Goal: Task Accomplishment & Management: Use online tool/utility

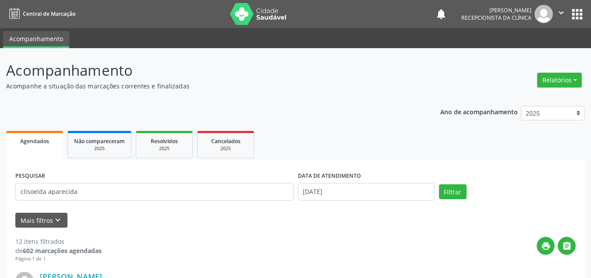
type input "clisoelda aparecida"
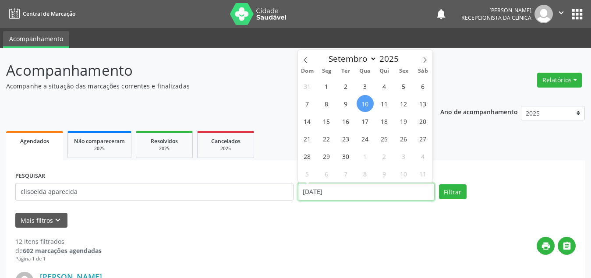
click at [337, 195] on input "[DATE]" at bounding box center [366, 192] width 137 height 18
click at [350, 106] on span "9" at bounding box center [345, 103] width 17 height 17
type input "09/09/2025"
click at [350, 106] on span "9" at bounding box center [345, 103] width 17 height 17
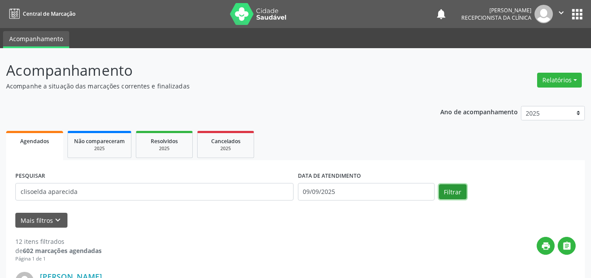
click at [454, 188] on button "Filtrar" at bounding box center [453, 191] width 28 height 15
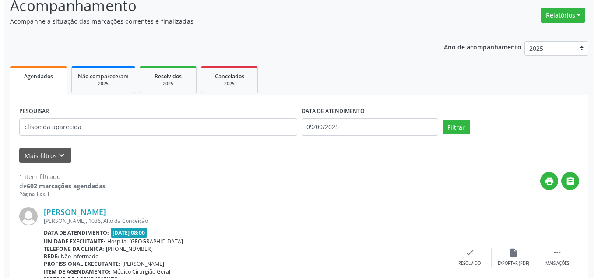
scroll to position [118, 0]
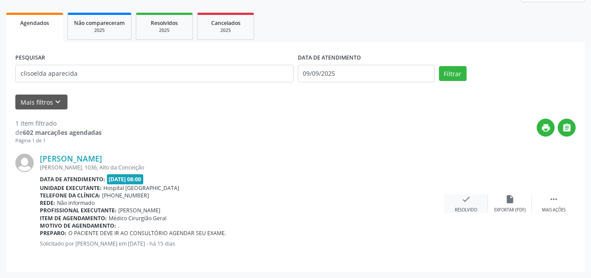
click at [470, 205] on div "check Resolvido" at bounding box center [466, 203] width 44 height 19
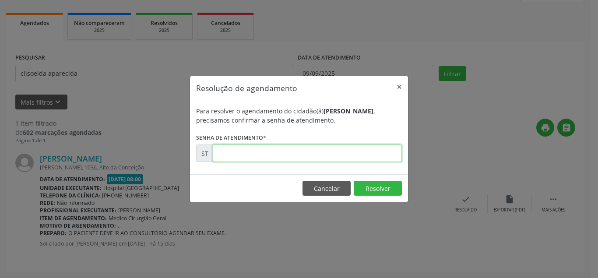
click at [315, 152] on input "text" at bounding box center [307, 154] width 189 height 18
click at [315, 155] on input "text" at bounding box center [307, 154] width 189 height 18
type input "00018505"
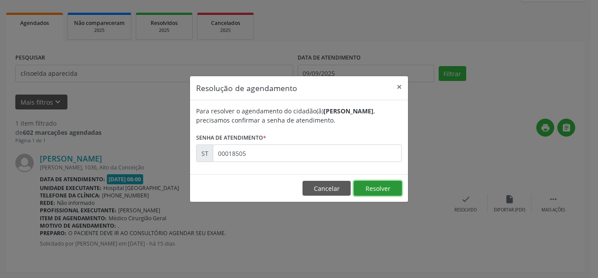
click at [366, 195] on button "Resolver" at bounding box center [378, 188] width 48 height 15
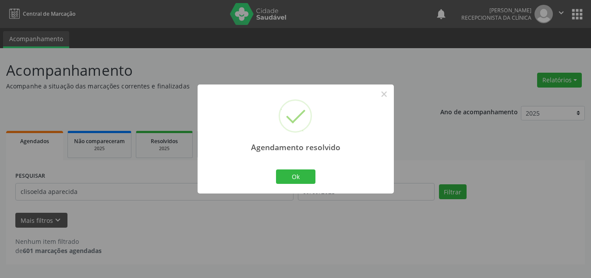
scroll to position [0, 0]
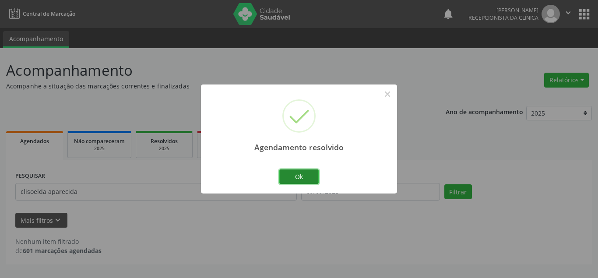
click at [310, 173] on button "Ok" at bounding box center [298, 177] width 39 height 15
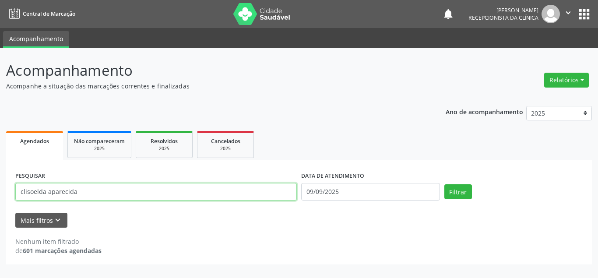
click at [104, 198] on input "clisoelda aparecida" at bounding box center [156, 192] width 282 height 18
type input "c"
type input "maria aparecida"
click at [445, 184] on button "Filtrar" at bounding box center [459, 191] width 28 height 15
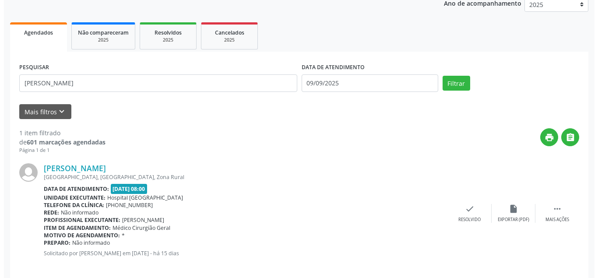
scroll to position [118, 0]
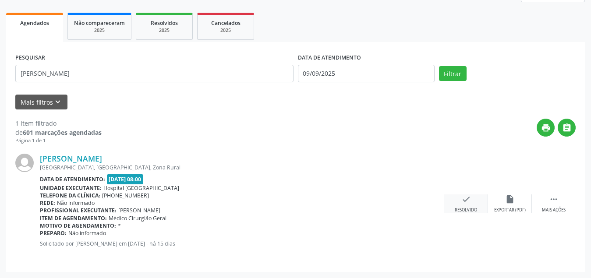
click at [463, 205] on div "check Resolvido" at bounding box center [466, 203] width 44 height 19
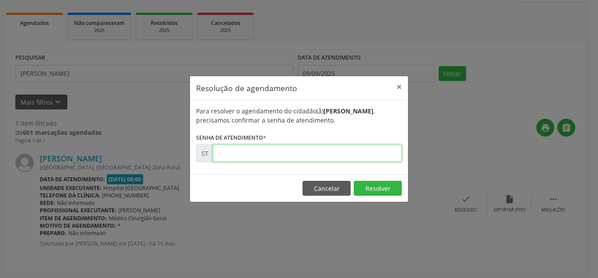
click at [340, 154] on input "text" at bounding box center [307, 154] width 189 height 18
type input "00018621"
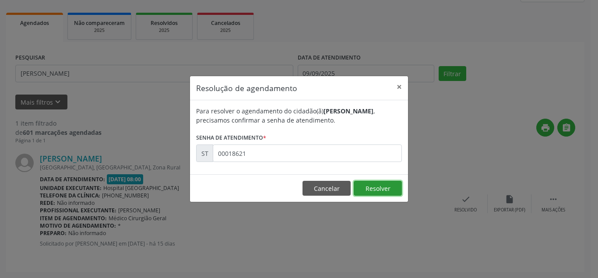
click at [369, 192] on button "Resolver" at bounding box center [378, 188] width 48 height 15
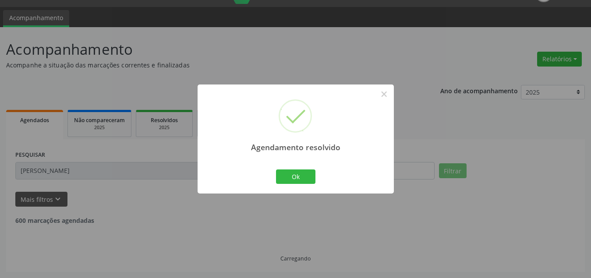
scroll to position [0, 0]
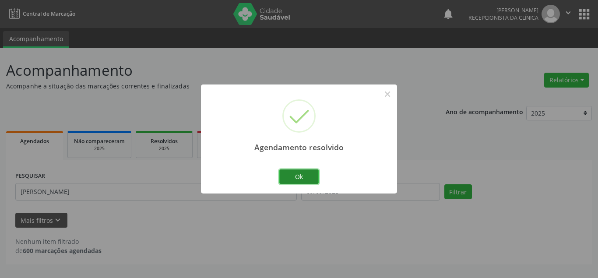
click at [318, 175] on button "Ok" at bounding box center [298, 177] width 39 height 15
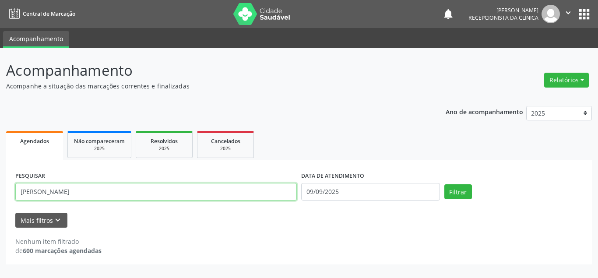
click at [107, 189] on input "maria aparecida" at bounding box center [156, 192] width 282 height 18
type input "m"
type input "amanda micaely"
click at [445, 184] on button "Filtrar" at bounding box center [459, 191] width 28 height 15
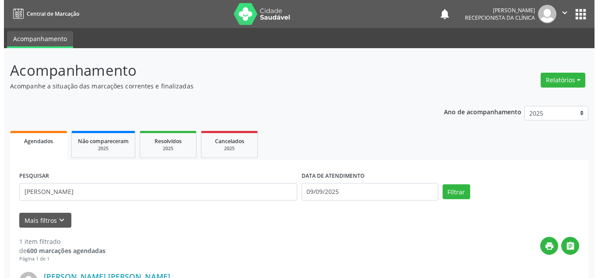
scroll to position [118, 0]
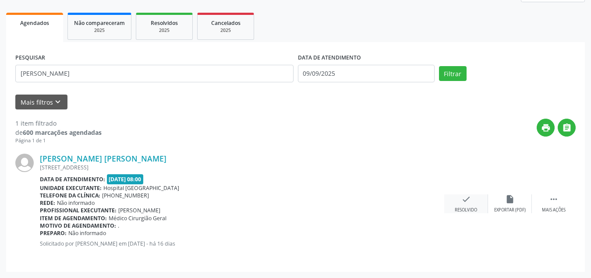
click at [466, 204] on div "check Resolvido" at bounding box center [466, 203] width 44 height 19
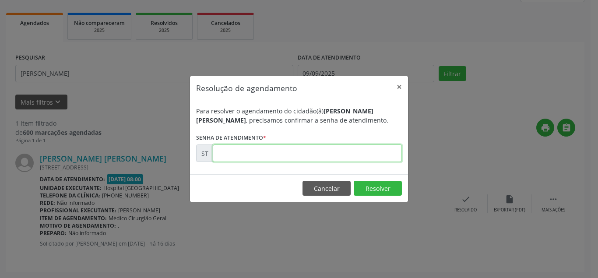
click at [327, 156] on input "text" at bounding box center [307, 154] width 189 height 18
type input "00017921"
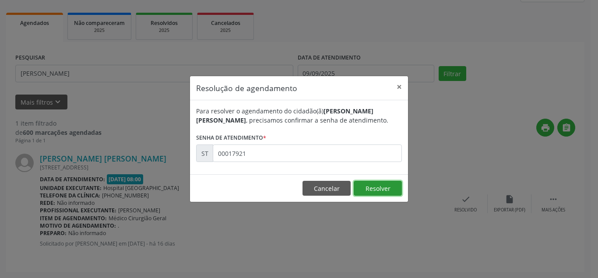
click at [395, 192] on button "Resolver" at bounding box center [378, 188] width 48 height 15
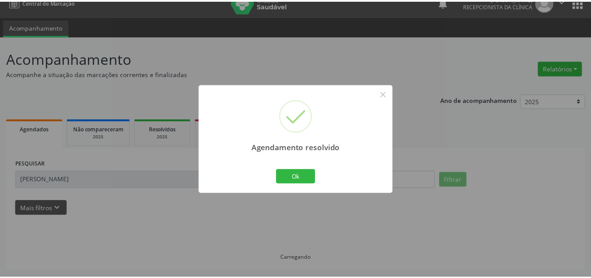
scroll to position [12, 0]
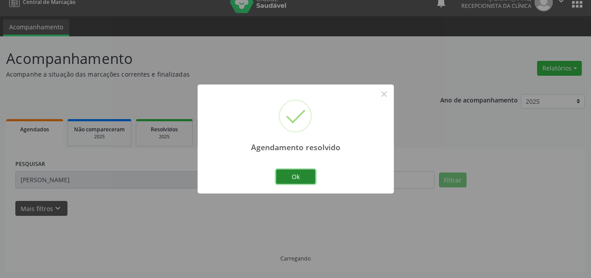
click at [309, 177] on button "Ok" at bounding box center [295, 177] width 39 height 15
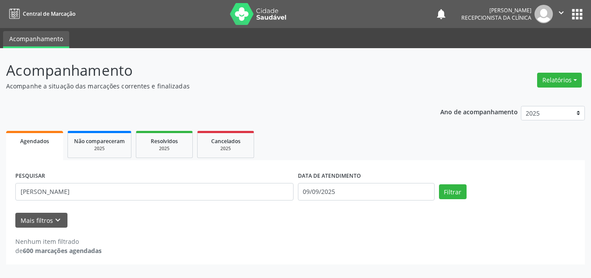
scroll to position [0, 0]
click at [447, 191] on button "Filtrar" at bounding box center [459, 191] width 28 height 15
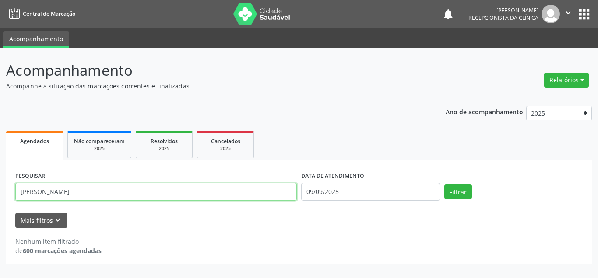
drag, startPoint x: 67, startPoint y: 194, endPoint x: 16, endPoint y: 204, distance: 52.1
click at [16, 204] on div "PESQUISAR amanda micaely" at bounding box center [156, 188] width 286 height 37
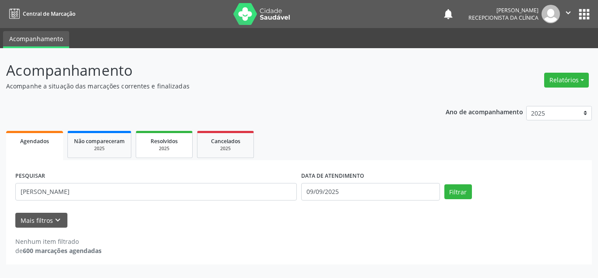
click at [154, 142] on span "Resolvidos" at bounding box center [164, 141] width 27 height 7
click at [165, 138] on span "Resolvidos" at bounding box center [164, 141] width 27 height 7
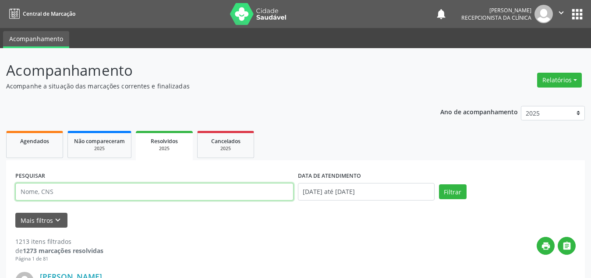
click at [111, 198] on input "text" at bounding box center [154, 192] width 278 height 18
paste input "amanda micaely"
type input "amanda micaely"
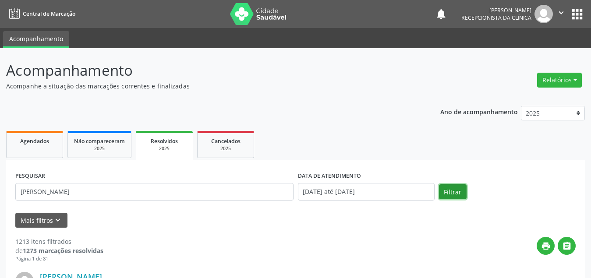
click at [439, 192] on button "Filtrar" at bounding box center [453, 191] width 28 height 15
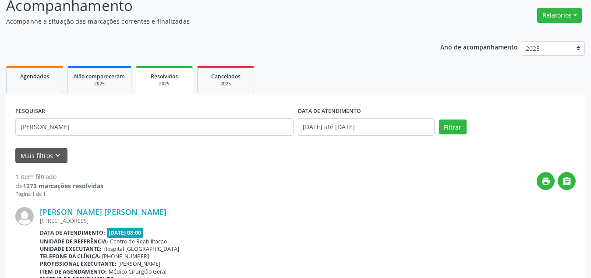
scroll to position [118, 0]
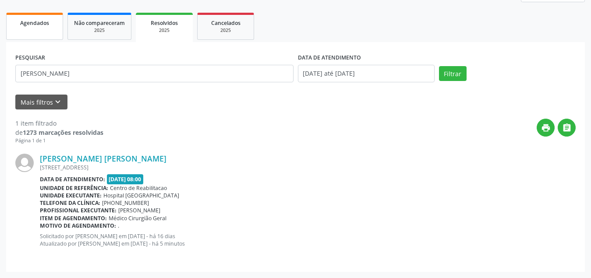
click at [50, 28] on link "Agendados" at bounding box center [34, 26] width 57 height 27
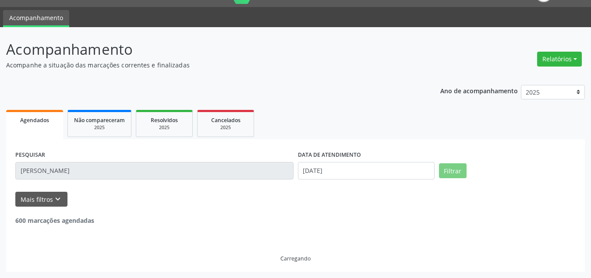
scroll to position [0, 0]
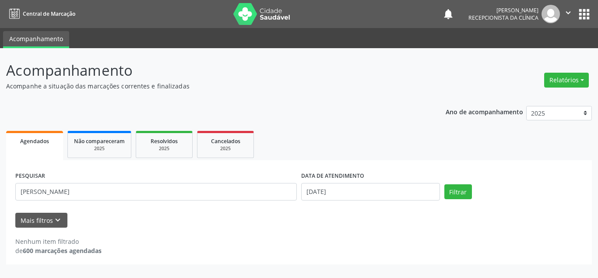
click at [25, 148] on link "Agendados" at bounding box center [34, 145] width 57 height 29
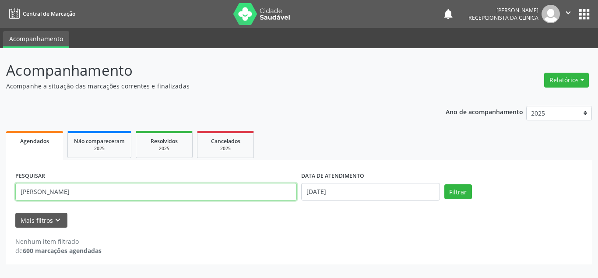
click at [67, 194] on input "amanda micaely" at bounding box center [156, 192] width 282 height 18
type input "a"
type input "maria das dores"
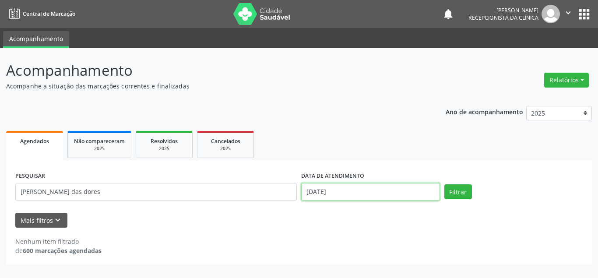
click at [361, 197] on input "10/09/2025" at bounding box center [370, 192] width 139 height 18
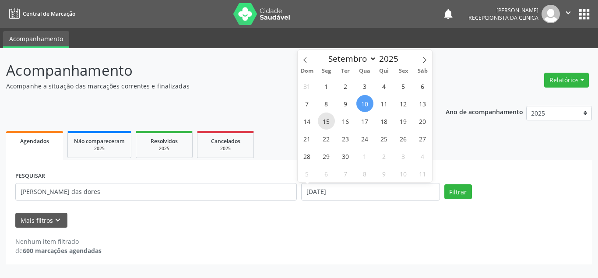
click at [325, 122] on span "15" at bounding box center [326, 121] width 17 height 17
type input "15/09/2025"
click at [325, 122] on span "15" at bounding box center [326, 121] width 17 height 17
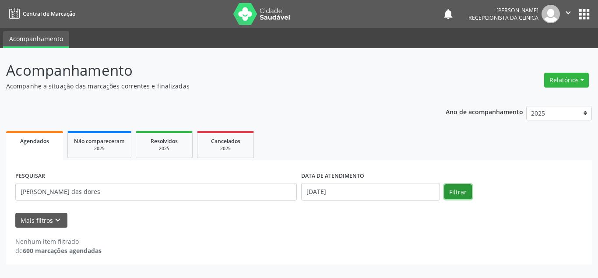
click at [452, 195] on button "Filtrar" at bounding box center [459, 191] width 28 height 15
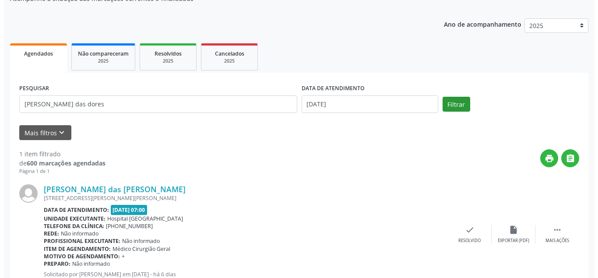
scroll to position [118, 0]
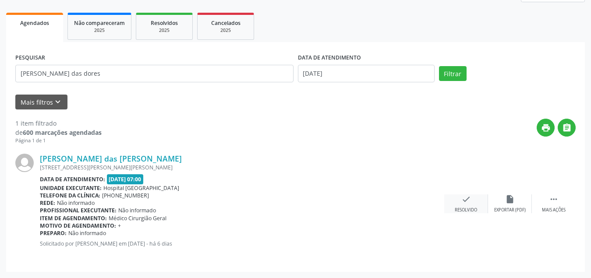
click at [471, 203] on div "check Resolvido" at bounding box center [466, 203] width 44 height 19
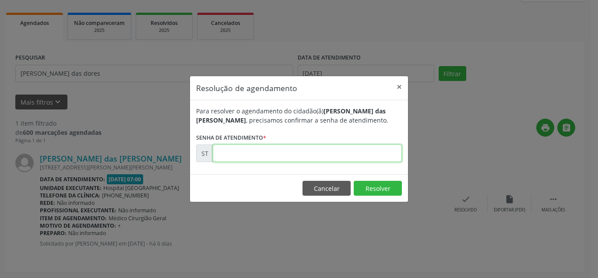
click at [256, 152] on input "text" at bounding box center [307, 154] width 189 height 18
type input "00021254"
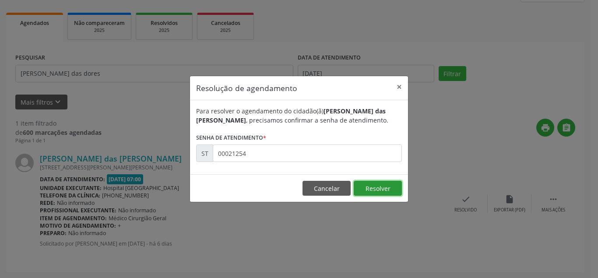
click at [379, 184] on button "Resolver" at bounding box center [378, 188] width 48 height 15
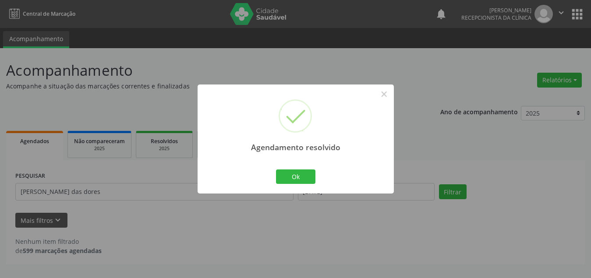
scroll to position [0, 0]
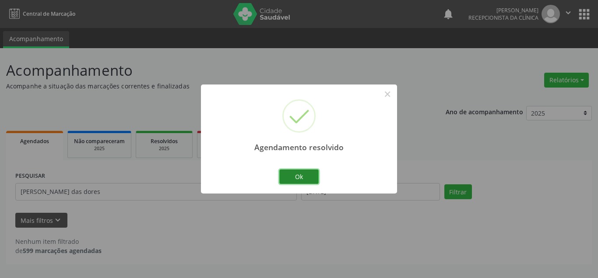
click at [290, 175] on button "Ok" at bounding box center [298, 177] width 39 height 15
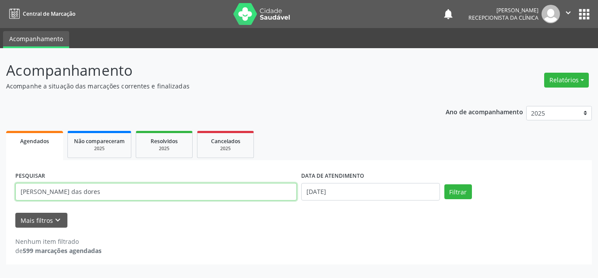
click at [95, 199] on input "maria das dores" at bounding box center [156, 192] width 282 height 18
type input "m"
type input "maria luciana"
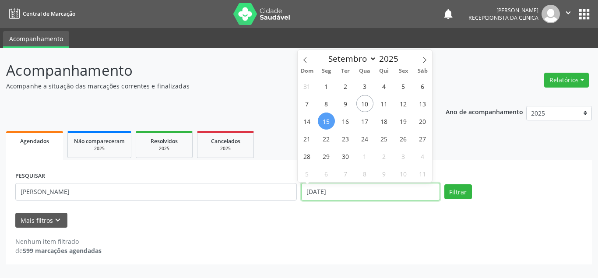
click at [359, 199] on input "15/09/2025" at bounding box center [370, 192] width 139 height 18
click at [344, 106] on span "9" at bounding box center [345, 103] width 17 height 17
type input "09/09/2025"
click at [344, 106] on span "9" at bounding box center [345, 103] width 17 height 17
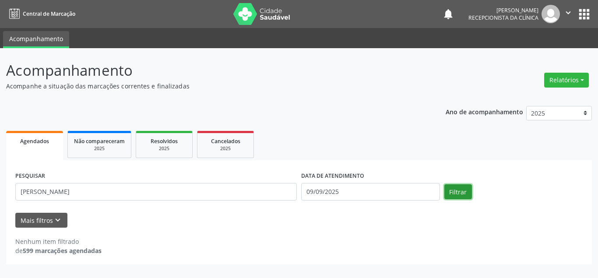
click at [456, 192] on button "Filtrar" at bounding box center [459, 191] width 28 height 15
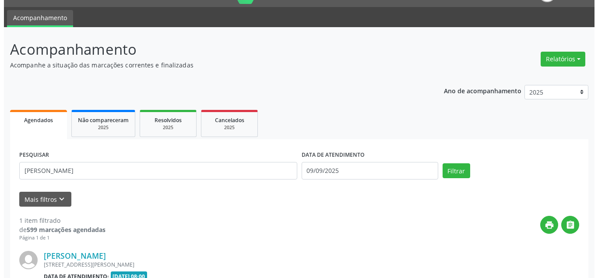
scroll to position [118, 0]
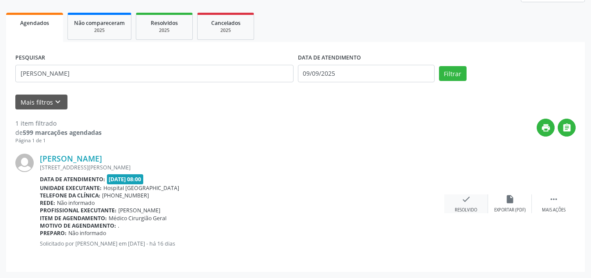
click at [468, 205] on div "check Resolvido" at bounding box center [466, 203] width 44 height 19
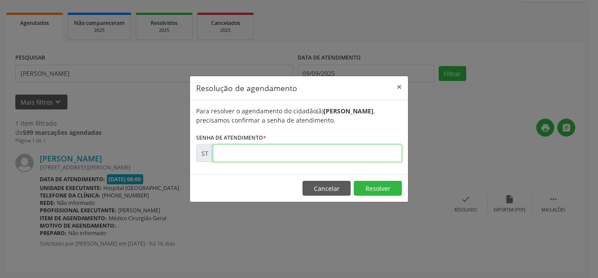
click at [311, 159] on input "text" at bounding box center [307, 154] width 189 height 18
type input "00018007"
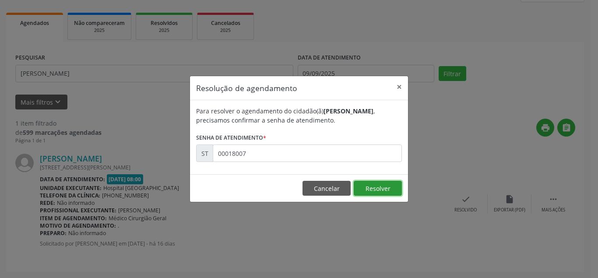
click at [382, 193] on button "Resolver" at bounding box center [378, 188] width 48 height 15
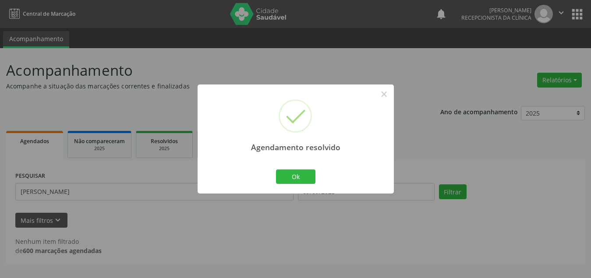
scroll to position [0, 0]
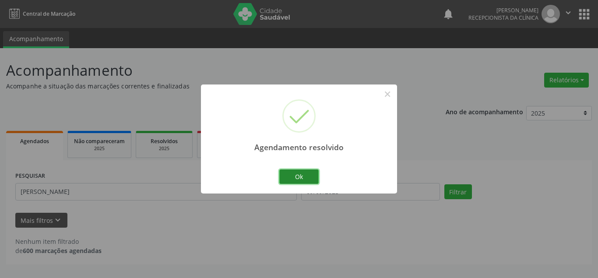
click at [315, 170] on button "Ok" at bounding box center [298, 177] width 39 height 15
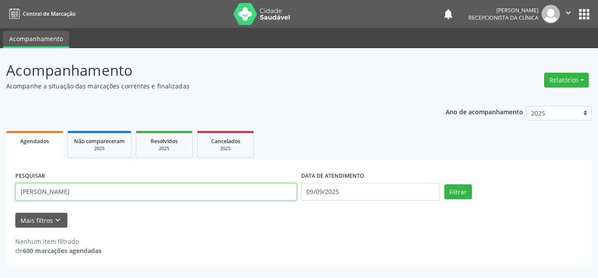
click at [104, 191] on input "maria luciana" at bounding box center [156, 192] width 282 height 18
type input "m"
type input "ingrid feitosa"
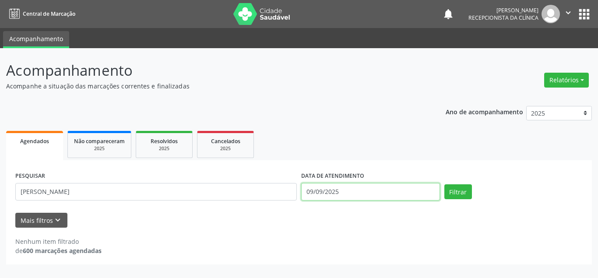
click at [332, 196] on input "09/09/2025" at bounding box center [370, 192] width 139 height 18
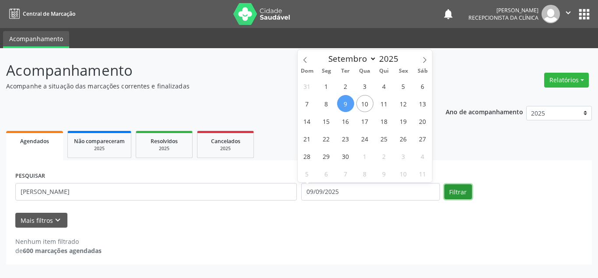
click at [459, 185] on button "Filtrar" at bounding box center [459, 191] width 28 height 15
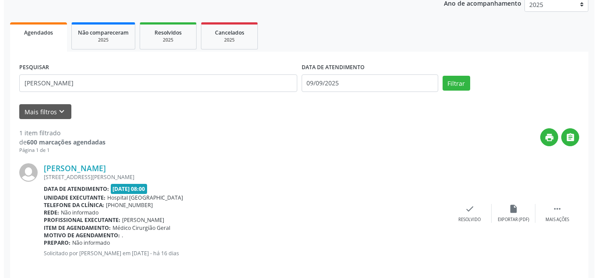
scroll to position [118, 0]
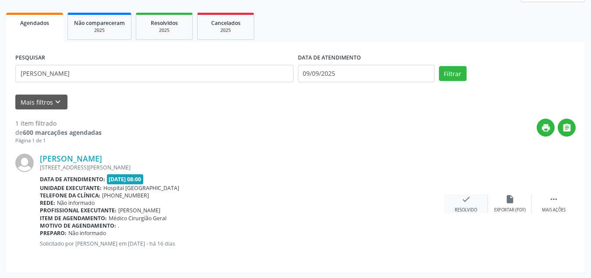
click at [464, 202] on icon "check" at bounding box center [466, 199] width 10 height 10
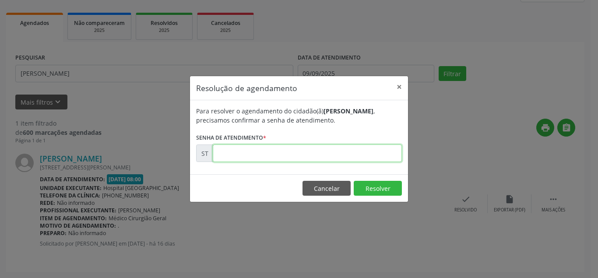
click at [330, 154] on input "text" at bounding box center [307, 154] width 189 height 18
type input "00017916"
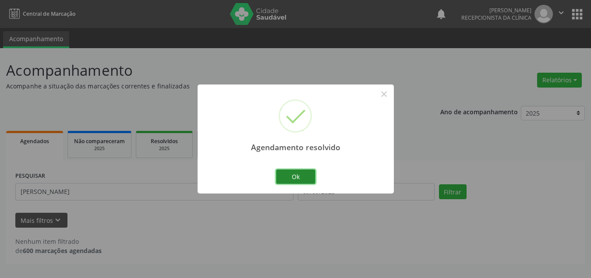
scroll to position [0, 0]
click at [301, 170] on button "Ok" at bounding box center [298, 177] width 39 height 15
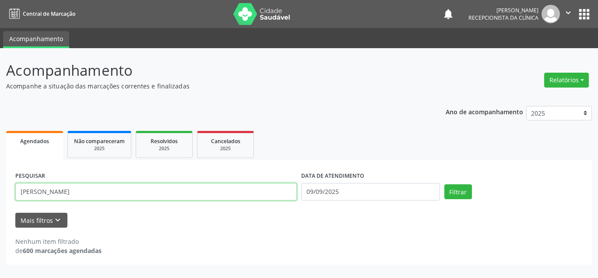
drag, startPoint x: 66, startPoint y: 190, endPoint x: 7, endPoint y: 201, distance: 60.1
click at [7, 201] on div "PESQUISAR ingrid feitosa DATA DE ATENDIMENTO 09/09/2025 Filtrar UNIDADE DE REFE…" at bounding box center [299, 212] width 586 height 104
paste input "MARIA DAS DORES DOS SANTOS SILVA"
type input "M"
click at [81, 188] on input "text" at bounding box center [156, 192] width 282 height 18
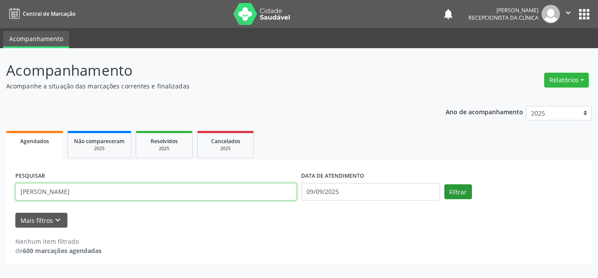
type input "maria do socorro"
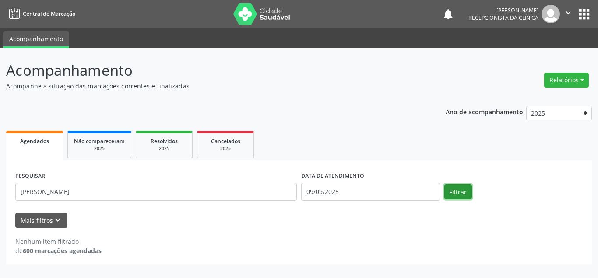
click at [459, 195] on button "Filtrar" at bounding box center [459, 191] width 28 height 15
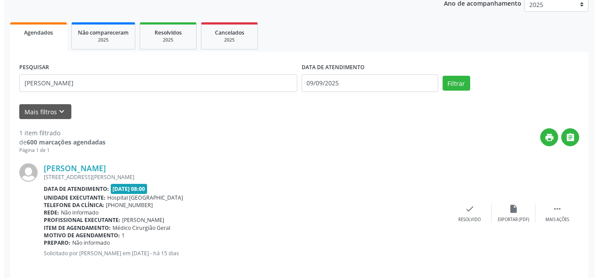
scroll to position [118, 0]
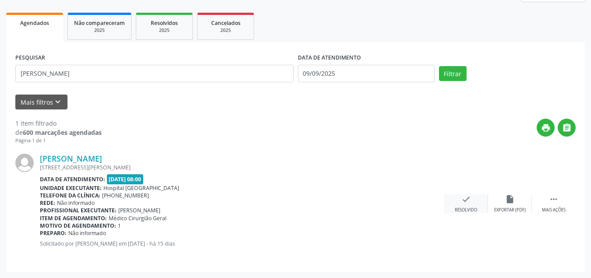
click at [466, 203] on icon "check" at bounding box center [466, 199] width 10 height 10
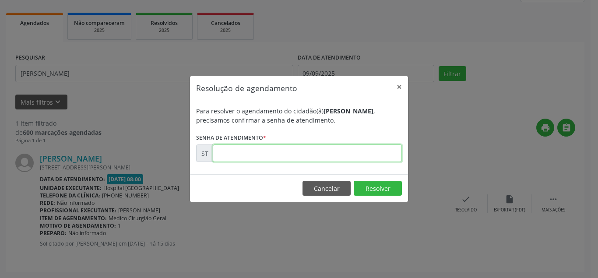
click at [377, 150] on input "text" at bounding box center [307, 154] width 189 height 18
type input "00018875"
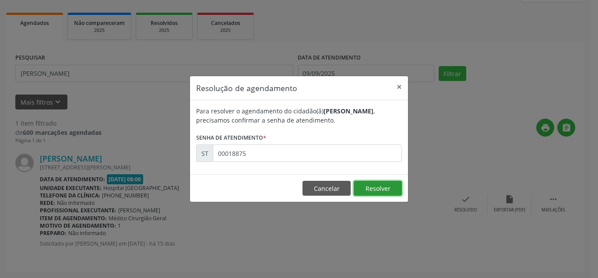
click at [384, 190] on button "Resolver" at bounding box center [378, 188] width 48 height 15
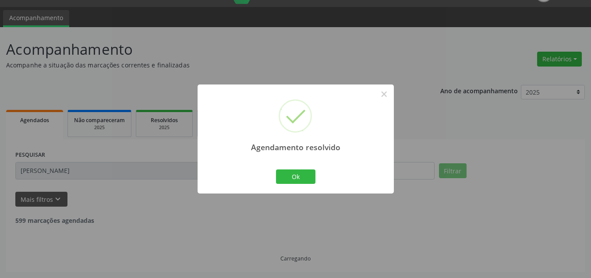
scroll to position [0, 0]
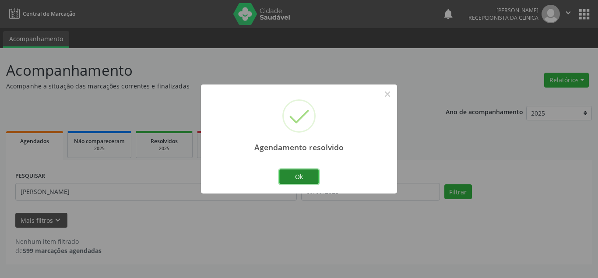
click at [293, 181] on button "Ok" at bounding box center [298, 177] width 39 height 15
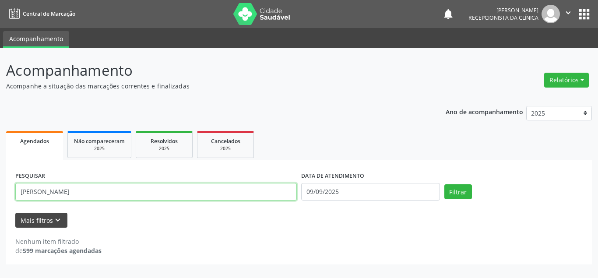
drag, startPoint x: 100, startPoint y: 198, endPoint x: 21, endPoint y: 213, distance: 80.7
click at [21, 213] on form "PESQUISAR maria do socorro DATA DE ATENDIMENTO 09/09/2025 Filtrar UNIDADE DE RE…" at bounding box center [299, 199] width 568 height 58
type input "elineide maria"
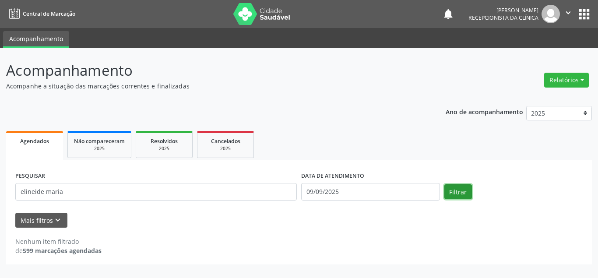
click at [455, 184] on button "Filtrar" at bounding box center [459, 191] width 28 height 15
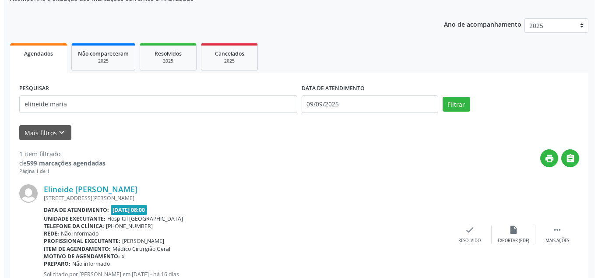
scroll to position [118, 0]
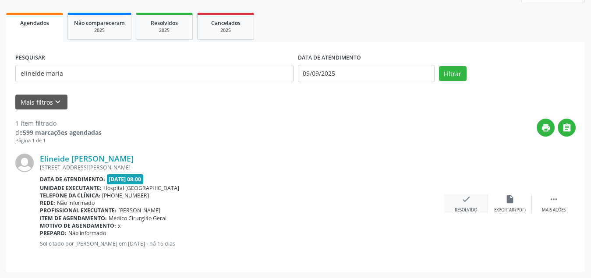
click at [465, 212] on div "Resolvido" at bounding box center [466, 210] width 22 height 6
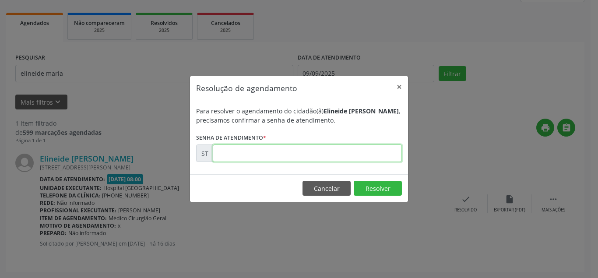
click at [394, 156] on input "text" at bounding box center [307, 154] width 189 height 18
type input "00017963"
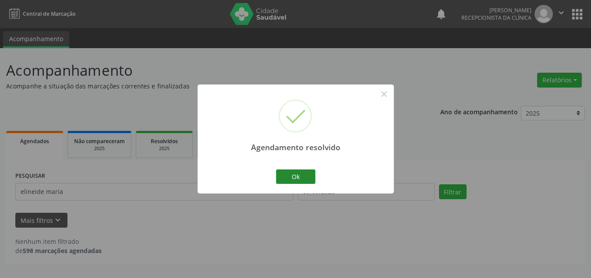
scroll to position [0, 0]
click at [307, 174] on button "Ok" at bounding box center [298, 177] width 39 height 15
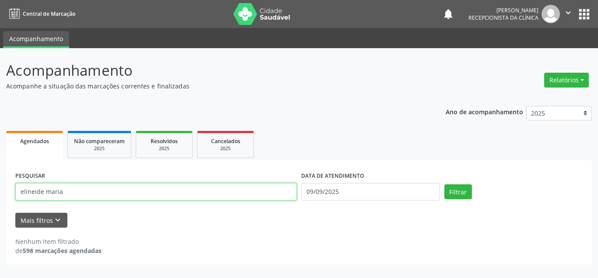
drag, startPoint x: 79, startPoint y: 193, endPoint x: 0, endPoint y: 211, distance: 81.3
click at [0, 211] on div "Acompanhamento Acompanhe a situação das marcações correntes e finalizadas Relat…" at bounding box center [299, 163] width 598 height 230
type input "VALERIA MARIA"
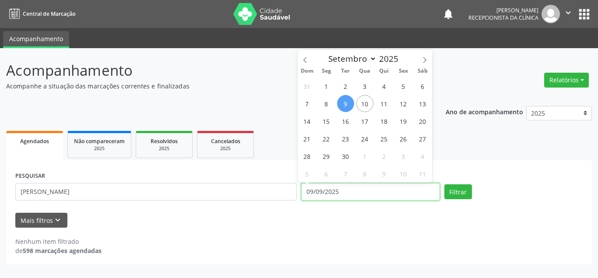
click at [334, 196] on input "09/09/2025" at bounding box center [370, 192] width 139 height 18
click at [327, 119] on span "15" at bounding box center [326, 121] width 17 height 17
type input "15/09/2025"
click at [327, 119] on span "15" at bounding box center [326, 121] width 17 height 17
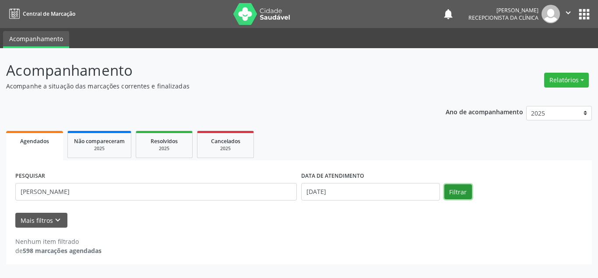
click at [454, 199] on button "Filtrar" at bounding box center [459, 191] width 28 height 15
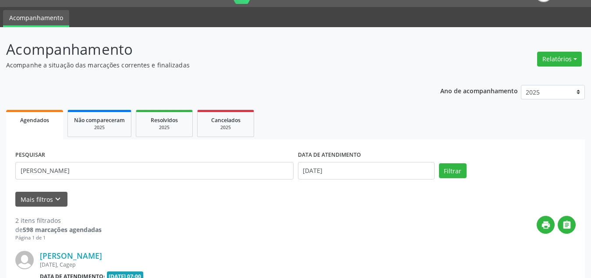
scroll to position [109, 0]
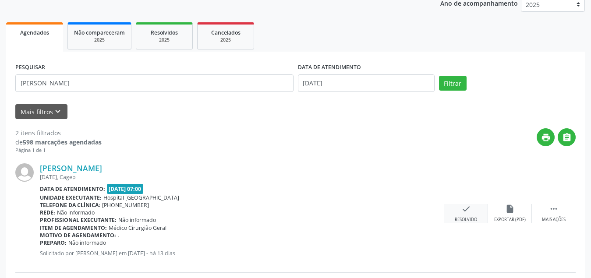
click at [475, 220] on div "Resolvido" at bounding box center [466, 220] width 22 height 6
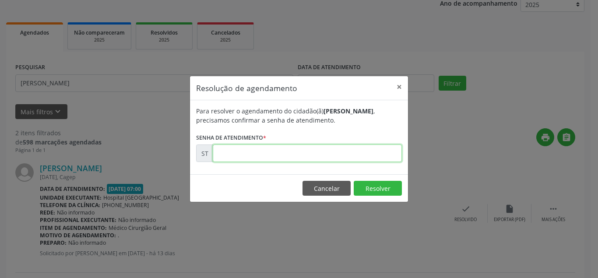
click at [282, 155] on input "text" at bounding box center [307, 154] width 189 height 18
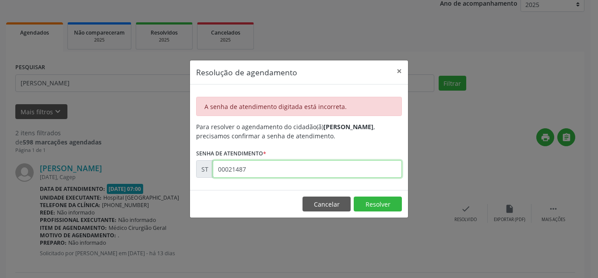
click at [342, 165] on input "00021487" at bounding box center [307, 169] width 189 height 18
type input "0"
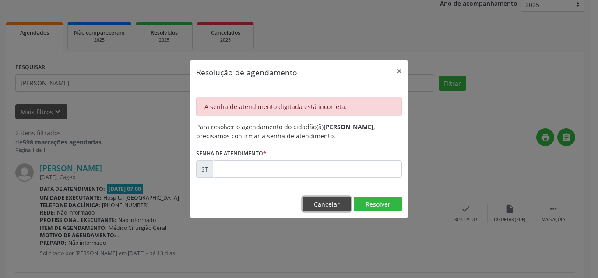
click at [323, 205] on button "Cancelar" at bounding box center [327, 204] width 48 height 15
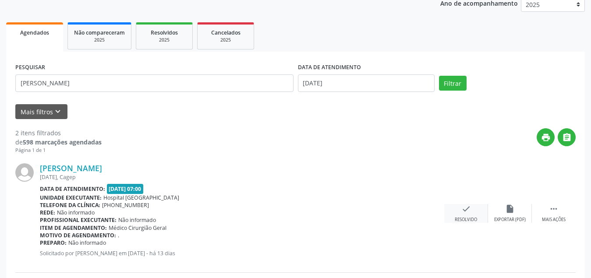
click at [456, 217] on div "Resolvido" at bounding box center [466, 220] width 22 height 6
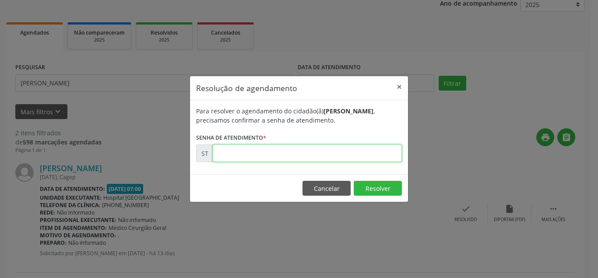
click at [362, 149] on input "text" at bounding box center [307, 154] width 189 height 18
type input "00021487"
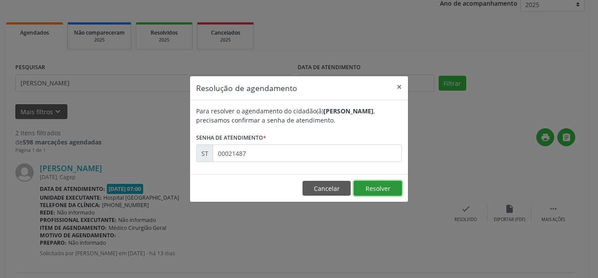
click at [384, 190] on button "Resolver" at bounding box center [378, 188] width 48 height 15
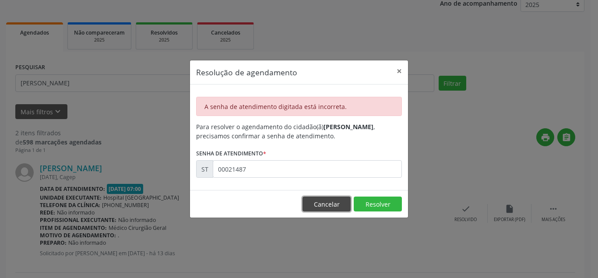
click at [333, 210] on button "Cancelar" at bounding box center [327, 204] width 48 height 15
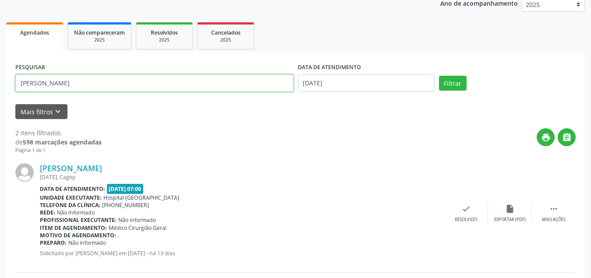
click at [120, 85] on input "VALERIA MARIA" at bounding box center [154, 83] width 278 height 18
type input "V"
type input "[PERSON_NAME]"
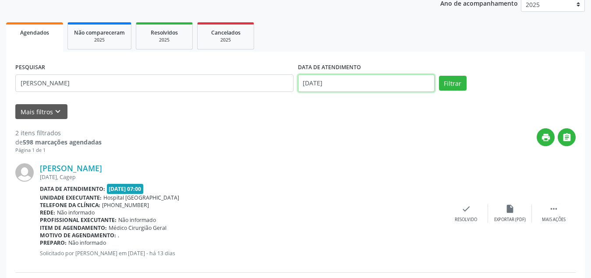
click at [349, 81] on input "15/09/2025" at bounding box center [366, 83] width 137 height 18
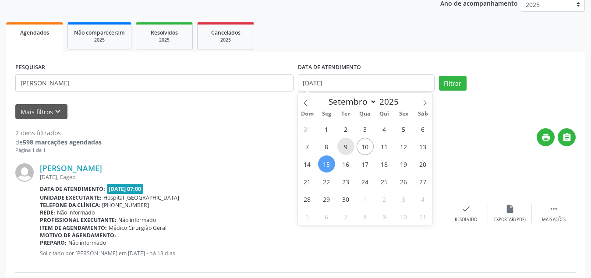
click at [346, 143] on span "9" at bounding box center [345, 146] width 17 height 17
type input "09/09/2025"
click at [346, 143] on span "9" at bounding box center [345, 146] width 17 height 17
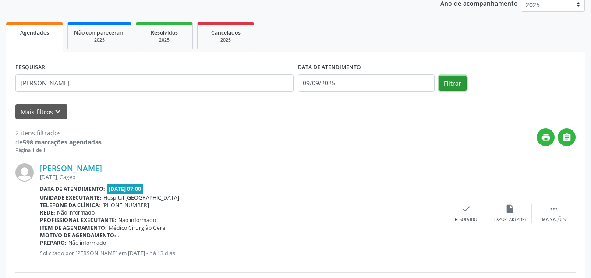
click at [443, 85] on button "Filtrar" at bounding box center [453, 83] width 28 height 15
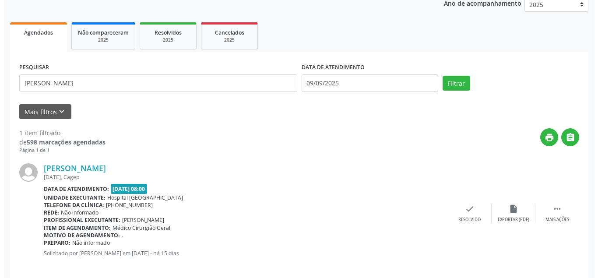
scroll to position [118, 0]
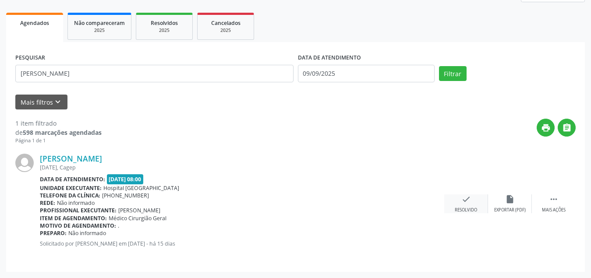
click at [466, 206] on div "check Resolvido" at bounding box center [466, 203] width 44 height 19
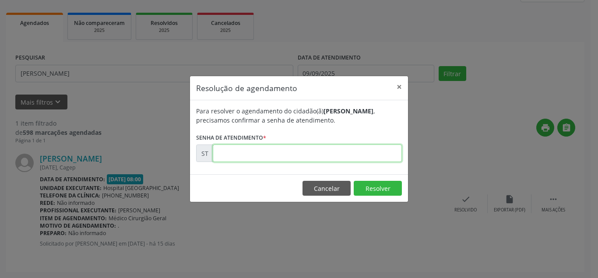
click at [381, 155] on input "text" at bounding box center [307, 154] width 189 height 18
type input "00018443"
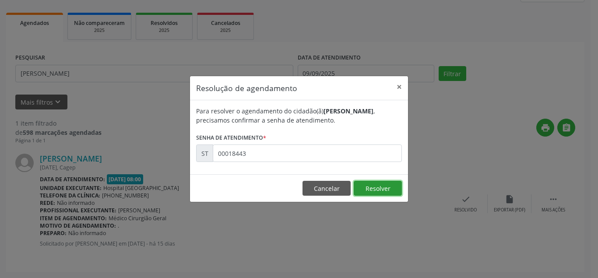
click at [384, 190] on button "Resolver" at bounding box center [378, 188] width 48 height 15
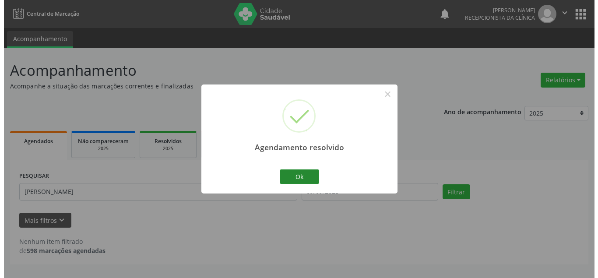
scroll to position [0, 0]
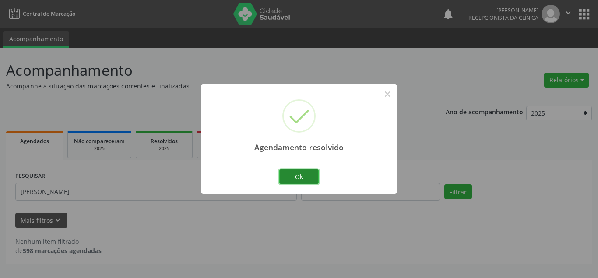
click at [299, 173] on button "Ok" at bounding box center [298, 177] width 39 height 15
